Goal: Transaction & Acquisition: Purchase product/service

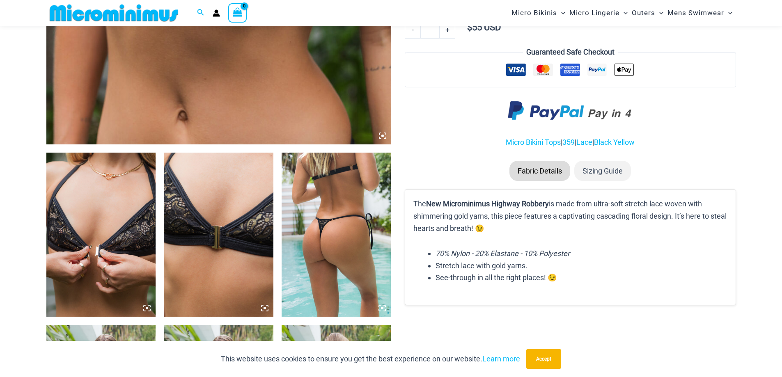
scroll to position [614, 0]
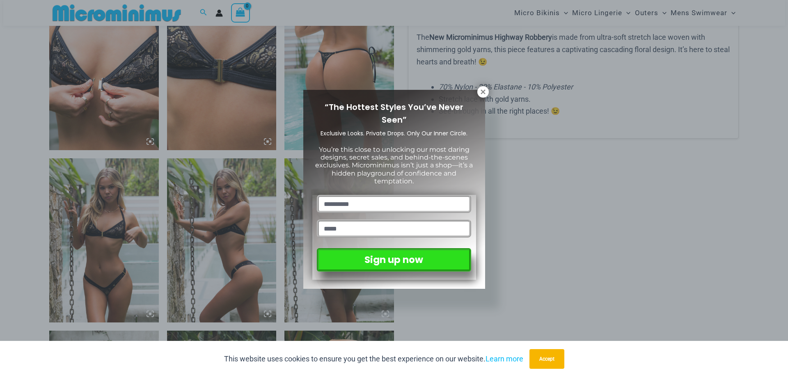
drag, startPoint x: 787, startPoint y: 24, endPoint x: 788, endPoint y: 106, distance: 82.5
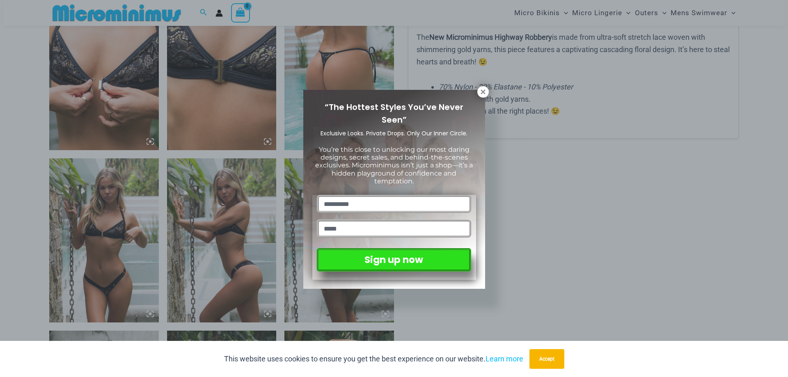
click at [479, 96] on button at bounding box center [482, 91] width 11 height 11
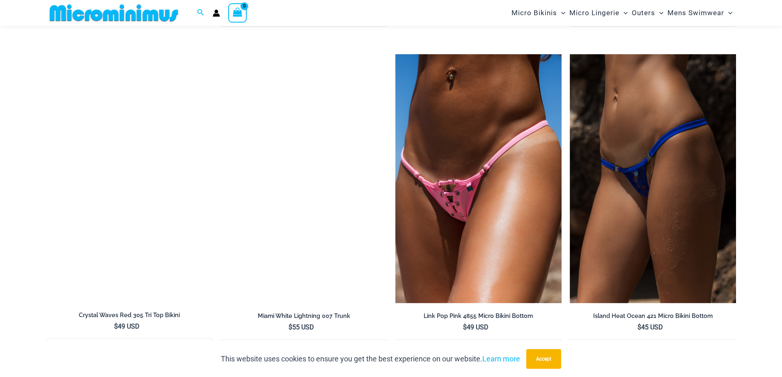
scroll to position [1456, 0]
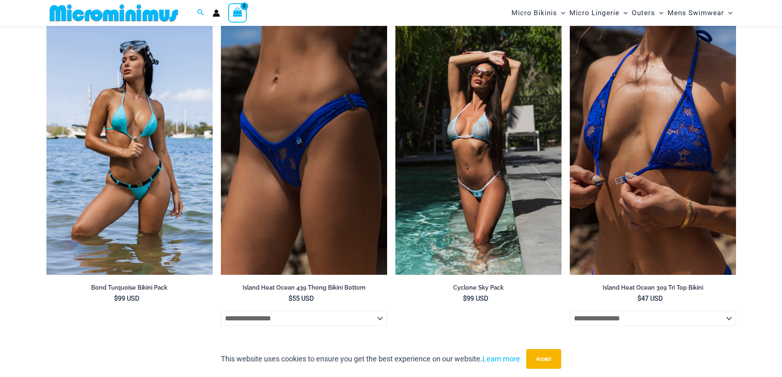
click at [653, 203] on img at bounding box center [653, 151] width 166 height 250
click at [653, 158] on img at bounding box center [653, 151] width 166 height 250
click at [645, 289] on h2 "Island Heat Ocean 309 Tri Top Bikini" at bounding box center [653, 288] width 166 height 8
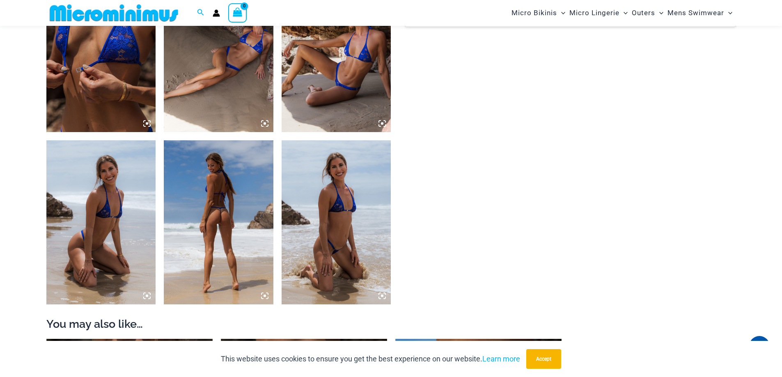
scroll to position [931, 0]
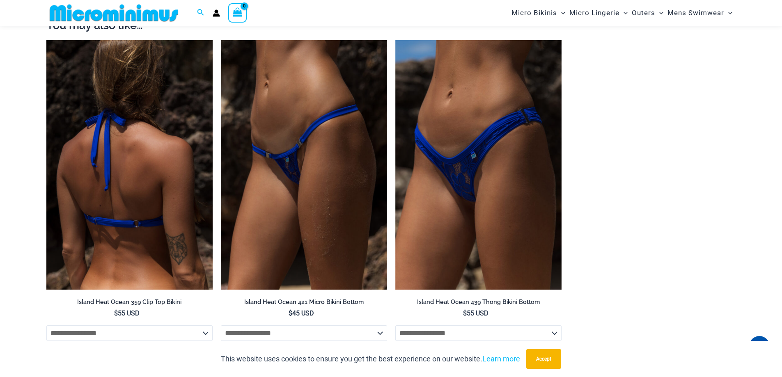
click at [160, 180] on img at bounding box center [129, 165] width 166 height 250
click at [133, 301] on h2 "Island Heat Ocean 359 Clip Top Bikini" at bounding box center [129, 302] width 166 height 8
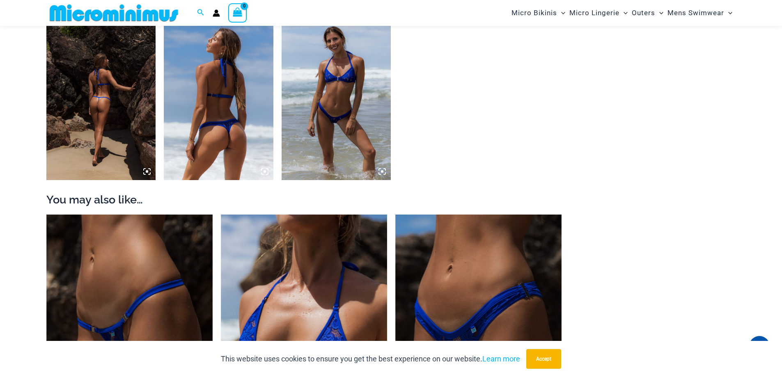
scroll to position [747, 0]
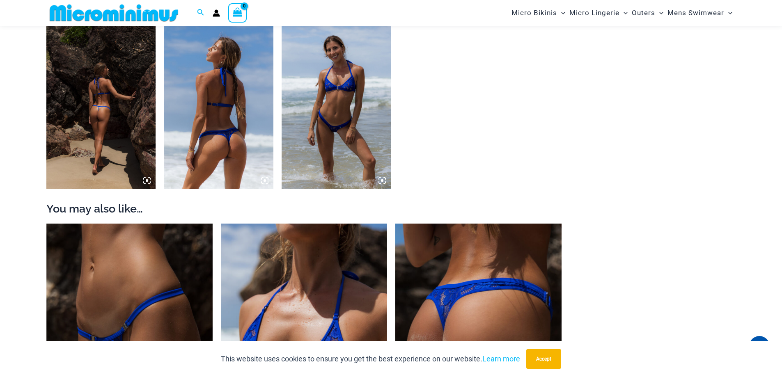
click at [498, 298] on img at bounding box center [478, 349] width 166 height 250
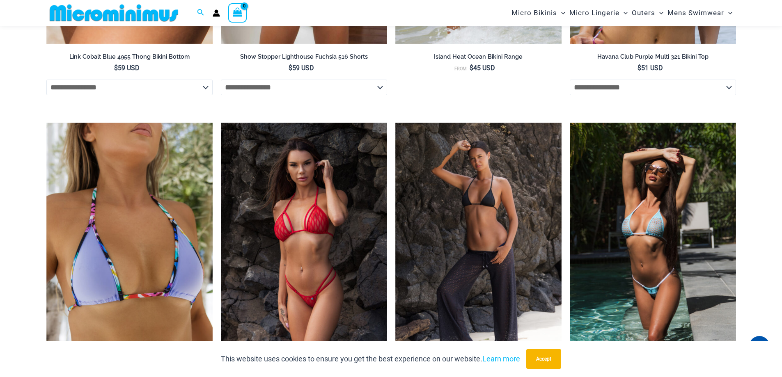
scroll to position [3151, 0]
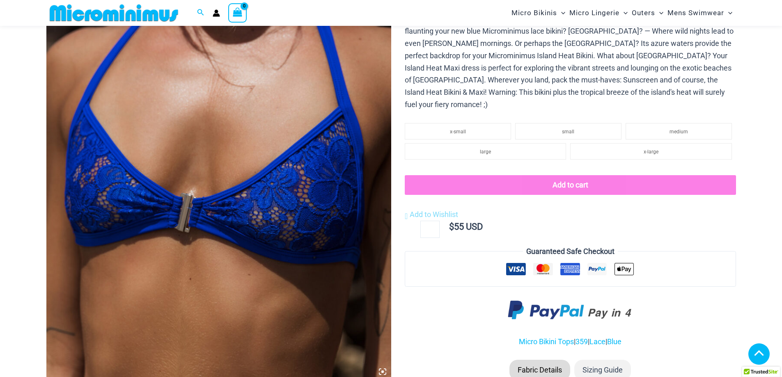
scroll to position [214, 0]
